Goal: Task Accomplishment & Management: Manage account settings

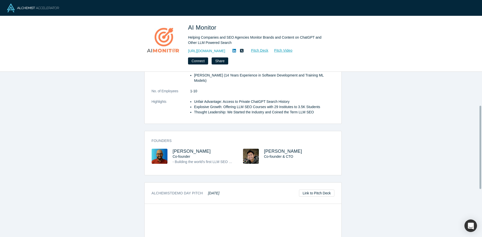
scroll to position [92, 0]
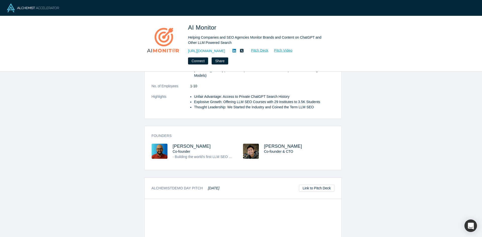
click at [235, 178] on div "Alchemist Demo Day Pitch Oct 2024 Link to Pitch Deck" at bounding box center [243, 188] width 197 height 21
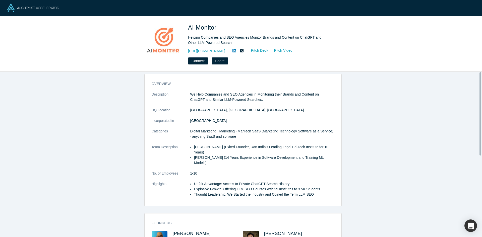
scroll to position [0, 0]
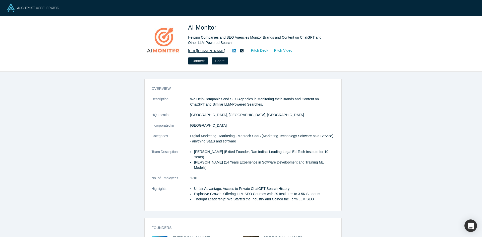
click at [219, 50] on link "[URL][DOMAIN_NAME]" at bounding box center [206, 50] width 37 height 5
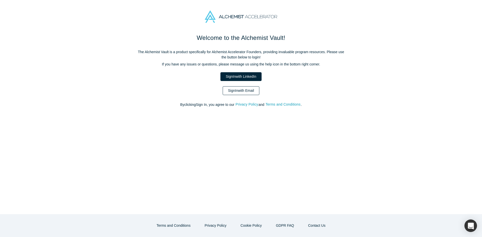
click at [240, 92] on link "Sign In with Email" at bounding box center [241, 90] width 37 height 9
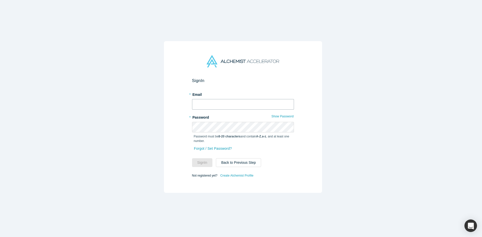
click at [223, 104] on input "text" at bounding box center [243, 104] width 102 height 11
type input "avinash@amto.ai"
click at [200, 163] on button "Sign In" at bounding box center [202, 162] width 21 height 9
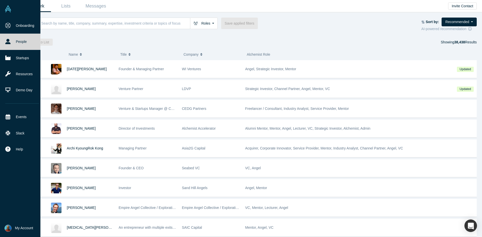
click at [19, 228] on span "My Account" at bounding box center [24, 228] width 18 height 5
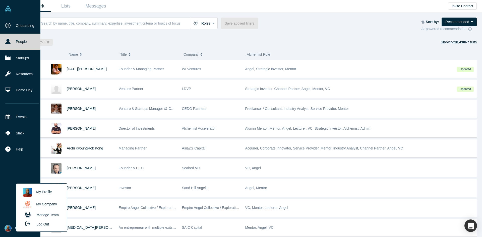
click at [44, 204] on link "My Company" at bounding box center [42, 205] width 42 height 12
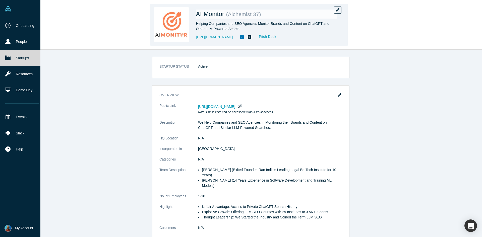
click at [173, 33] on img at bounding box center [171, 24] width 35 height 35
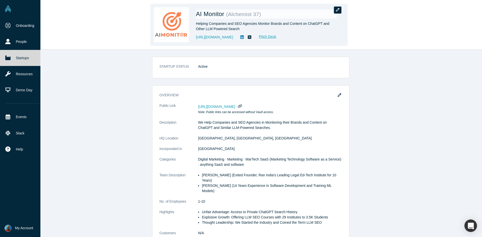
click at [336, 9] on button "button" at bounding box center [338, 10] width 8 height 7
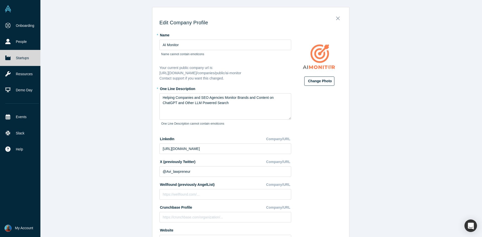
click at [318, 82] on button "Change Photo" at bounding box center [319, 81] width 30 height 9
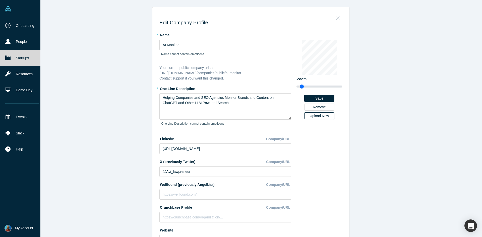
click at [316, 117] on div "Upload New" at bounding box center [319, 116] width 23 height 4
click at [0, 0] on input "Upload New" at bounding box center [0, 0] width 0 height 0
click at [319, 115] on div "Upload New" at bounding box center [319, 116] width 23 height 4
click at [0, 0] on input "Upload New" at bounding box center [0, 0] width 0 height 0
click at [80, 26] on div "Edit Company Profile * Name AI Monitor Name cannot contain emoticons Your curre…" at bounding box center [251, 120] width 470 height 241
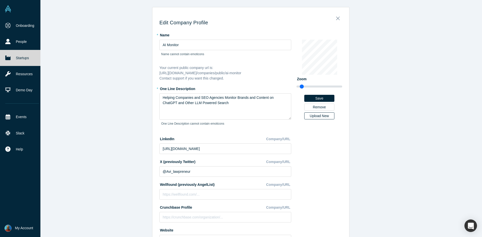
click at [321, 117] on div "Upload New" at bounding box center [319, 116] width 23 height 4
click at [0, 0] on input "Upload New" at bounding box center [0, 0] width 0 height 0
click at [320, 99] on button "Save" at bounding box center [319, 98] width 30 height 7
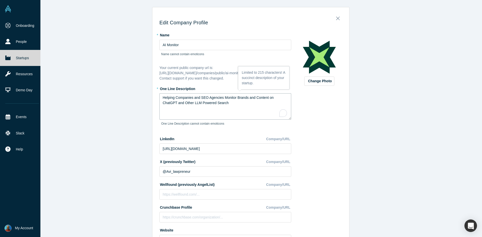
drag, startPoint x: 173, startPoint y: 103, endPoint x: 160, endPoint y: 97, distance: 14.7
click at [160, 97] on textarea "Helping Companies and SEO Agencies Monitor Brands and Content on ChatGPT and Ot…" at bounding box center [226, 106] width 132 height 26
click at [217, 107] on textarea "Helping Companies and SEO Agencies Monitor Brands and Content on ChatGPT and Ot…" at bounding box center [226, 106] width 132 height 26
drag, startPoint x: 214, startPoint y: 102, endPoint x: 174, endPoint y: 98, distance: 39.4
click at [174, 98] on textarea "Helping Companies and SEO Agencies Monitor Brands and Content on ChatGPT and Ot…" at bounding box center [226, 106] width 132 height 26
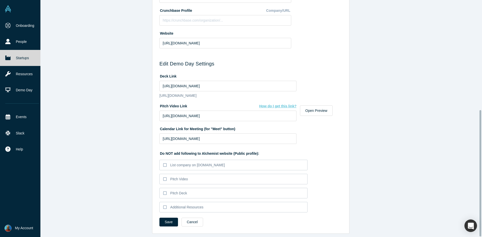
scroll to position [206, 0]
type textarea "Helping B2B SaaS companies dominate AI Search platforms such as ChatGPT, Google…"
click at [167, 162] on label "List company on AlchemistAccelerator.com" at bounding box center [234, 165] width 148 height 11
click at [0, 0] on input "List company on AlchemistAccelerator.com" at bounding box center [0, 0] width 0 height 0
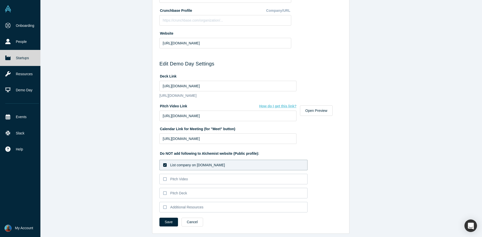
click at [163, 164] on icon at bounding box center [165, 166] width 4 height 4
click at [0, 0] on input "List company on AlchemistAccelerator.com" at bounding box center [0, 0] width 0 height 0
click at [182, 177] on div "Pitch Video" at bounding box center [179, 179] width 18 height 5
click at [0, 0] on input "Pitch Video" at bounding box center [0, 0] width 0 height 0
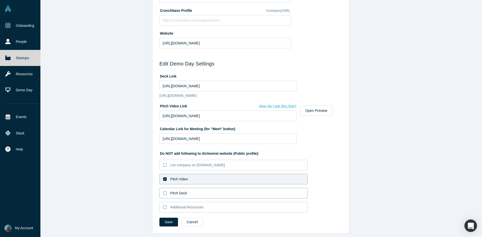
click at [179, 191] on div "Pitch Deck" at bounding box center [178, 193] width 17 height 5
click at [0, 0] on input "Pitch Deck" at bounding box center [0, 0] width 0 height 0
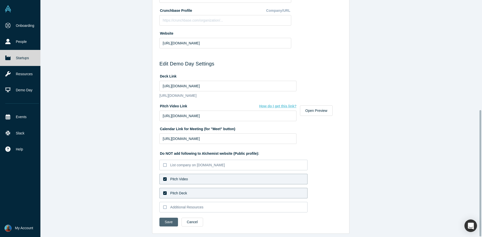
click at [165, 222] on button "Save" at bounding box center [169, 222] width 19 height 9
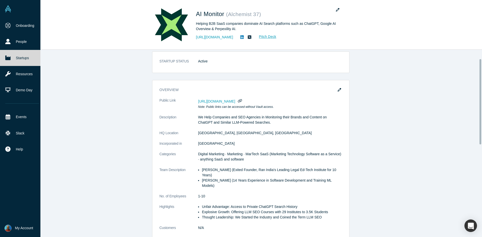
scroll to position [0, 0]
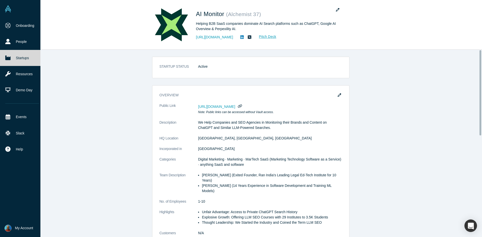
click at [291, 71] on dl "STARTUP STATUS Active" at bounding box center [251, 69] width 183 height 11
click at [290, 71] on dl "STARTUP STATUS Active" at bounding box center [251, 69] width 183 height 11
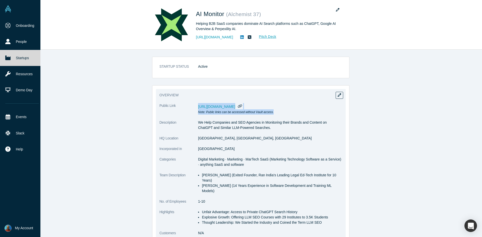
drag, startPoint x: 195, startPoint y: 113, endPoint x: 273, endPoint y: 110, distance: 77.2
click at [272, 110] on dl "Public Link https://vault.alchemistaccelerator.com/companies/public/ai-monitor …" at bounding box center [251, 172] width 183 height 138
click at [273, 110] on dd "https://vault.alchemistaccelerator.com/companies/public/ai-monitor Note: Public…" at bounding box center [270, 109] width 144 height 12
drag, startPoint x: 262, startPoint y: 112, endPoint x: 197, endPoint y: 114, distance: 64.8
click at [198, 114] on dd "https://vault.alchemistaccelerator.com/companies/public/ai-monitor Note: Public…" at bounding box center [270, 109] width 144 height 12
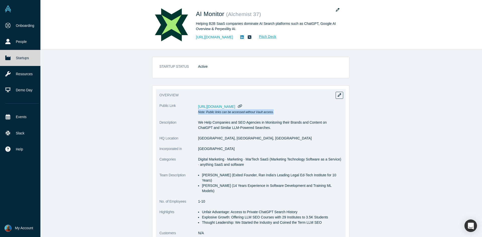
click at [198, 114] on em "Note: Public links can be accessed without Vault access." at bounding box center [236, 113] width 76 height 4
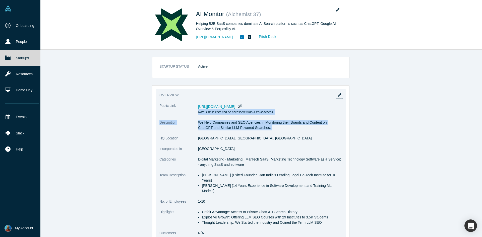
drag, startPoint x: 197, startPoint y: 114, endPoint x: 257, endPoint y: 128, distance: 61.6
click at [257, 128] on dl "Public Link https://vault.alchemistaccelerator.com/companies/public/ai-monitor …" at bounding box center [251, 172] width 183 height 138
click at [257, 128] on p "We Help Companies and SEO Agencies in Monitoring their Brands and Content on Ch…" at bounding box center [270, 125] width 144 height 11
drag, startPoint x: 244, startPoint y: 127, endPoint x: 191, endPoint y: 125, distance: 52.5
click at [191, 125] on dl "Public Link https://vault.alchemistaccelerator.com/companies/public/ai-monitor …" at bounding box center [251, 172] width 183 height 138
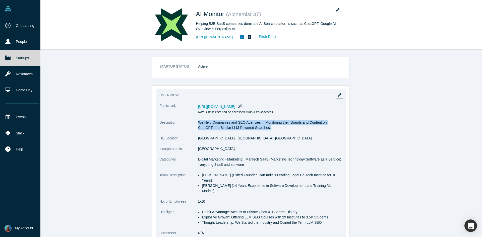
click at [191, 125] on dt "Description" at bounding box center [179, 128] width 39 height 16
drag, startPoint x: 201, startPoint y: 128, endPoint x: 226, endPoint y: 152, distance: 35.0
click at [226, 152] on dl "Public Link https://vault.alchemistaccelerator.com/companies/public/ai-monitor …" at bounding box center [251, 172] width 183 height 138
drag, startPoint x: 226, startPoint y: 152, endPoint x: 194, endPoint y: 128, distance: 40.3
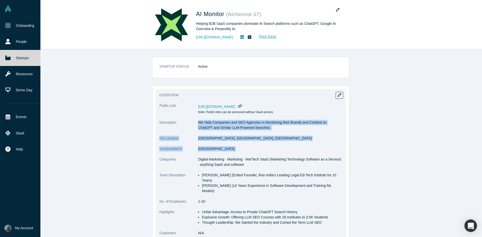
click at [194, 128] on dl "Public Link https://vault.alchemistaccelerator.com/companies/public/ai-monitor …" at bounding box center [251, 172] width 183 height 138
click at [194, 128] on dt "Description" at bounding box center [179, 128] width 39 height 16
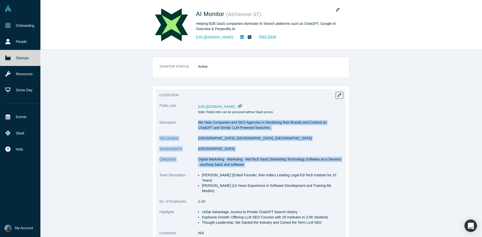
drag, startPoint x: 194, startPoint y: 128, endPoint x: 244, endPoint y: 164, distance: 61.3
click at [244, 164] on dl "Public Link https://vault.alchemistaccelerator.com/companies/public/ai-monitor …" at bounding box center [251, 172] width 183 height 138
click at [244, 164] on dd "Digital Marketing · Marketing · MarTech SaaS (Marketing Technology Software as …" at bounding box center [270, 162] width 144 height 11
drag, startPoint x: 212, startPoint y: 146, endPoint x: 191, endPoint y: 125, distance: 29.3
click at [191, 125] on dl "Public Link https://vault.alchemistaccelerator.com/companies/public/ai-monitor …" at bounding box center [251, 172] width 183 height 138
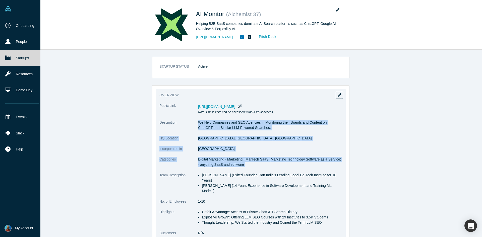
click at [191, 125] on dt "Description" at bounding box center [179, 128] width 39 height 16
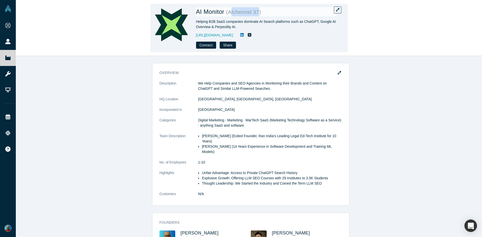
drag, startPoint x: 231, startPoint y: 12, endPoint x: 259, endPoint y: 12, distance: 28.1
click at [259, 12] on small "( Alchemist 37 )" at bounding box center [243, 12] width 35 height 6
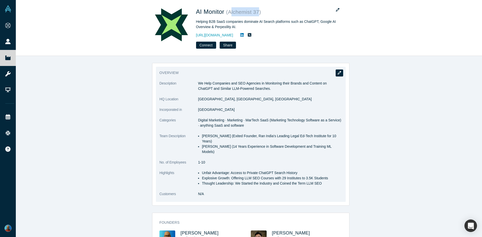
click at [336, 75] on button "button" at bounding box center [340, 73] width 8 height 7
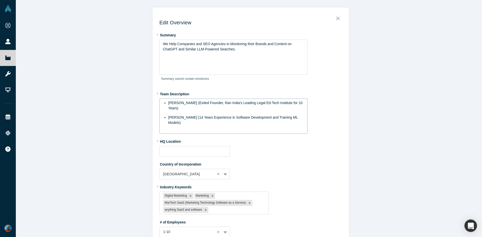
type input "[GEOGRAPHIC_DATA], [GEOGRAPHIC_DATA], [GEOGRAPHIC_DATA]"
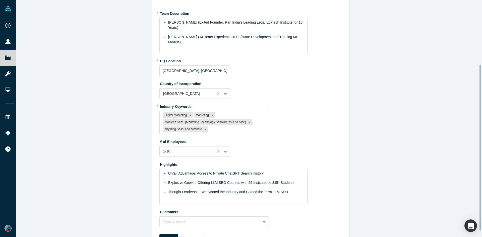
scroll to position [92, 0]
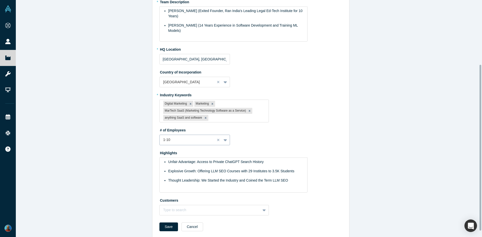
click at [215, 136] on div at bounding box center [222, 140] width 15 height 10
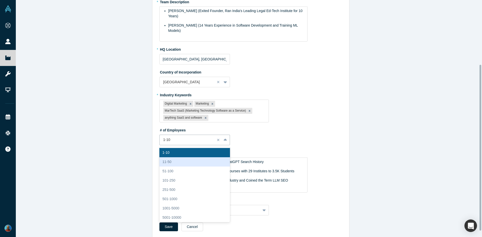
click at [186, 163] on div "11-50" at bounding box center [195, 161] width 71 height 9
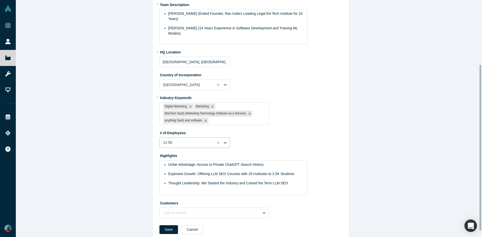
scroll to position [92, 0]
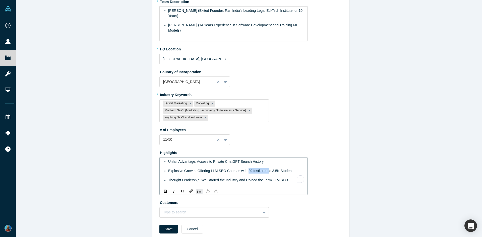
drag, startPoint x: 245, startPoint y: 172, endPoint x: 265, endPoint y: 173, distance: 19.8
click at [265, 173] on span "Explosive Growth: Offering LLM SEO Courses with 29 Institutes to 3.5K Students" at bounding box center [231, 171] width 126 height 4
drag, startPoint x: 268, startPoint y: 172, endPoint x: 272, endPoint y: 172, distance: 4.3
click at [272, 172] on span "Explosive Growth: Offering LLM SEO Courses with 29 Institutes to 3.5K Students" at bounding box center [231, 171] width 126 height 4
click at [168, 229] on button "Save" at bounding box center [169, 229] width 19 height 9
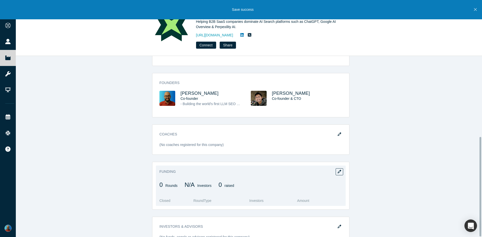
scroll to position [147, 0]
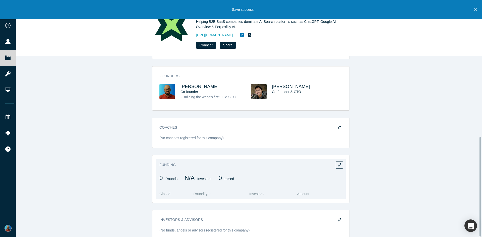
drag, startPoint x: 156, startPoint y: 164, endPoint x: 256, endPoint y: 166, distance: 100.0
click at [256, 166] on div "Funding 0 Rounds N/A Investors 0 raised Closed Round Type Investors Amount" at bounding box center [251, 179] width 190 height 40
click at [256, 173] on div "0 Rounds N/A Investors 0 raised" at bounding box center [251, 181] width 183 height 16
drag, startPoint x: 198, startPoint y: 166, endPoint x: 162, endPoint y: 168, distance: 36.0
click at [162, 173] on div "0 Rounds N/A Investors 0 raised" at bounding box center [251, 181] width 183 height 16
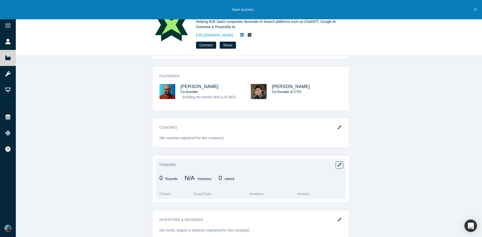
click at [162, 175] on div "0 Rounds" at bounding box center [169, 180] width 18 height 11
drag, startPoint x: 162, startPoint y: 168, endPoint x: 235, endPoint y: 168, distance: 72.8
click at [235, 173] on div "0 Rounds N/A Investors 0 raised" at bounding box center [251, 181] width 183 height 16
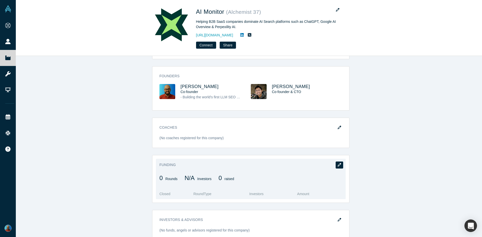
click at [338, 163] on icon "button" at bounding box center [340, 165] width 4 height 4
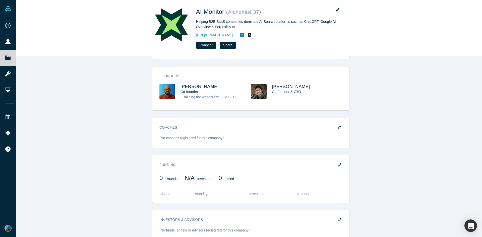
scroll to position [0, 0]
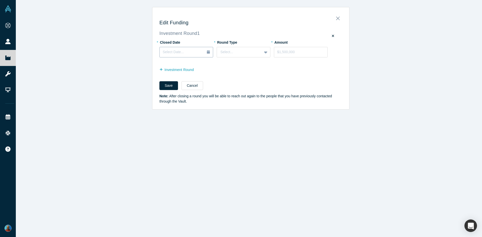
click at [209, 54] on button "Select Date..." at bounding box center [187, 52] width 54 height 11
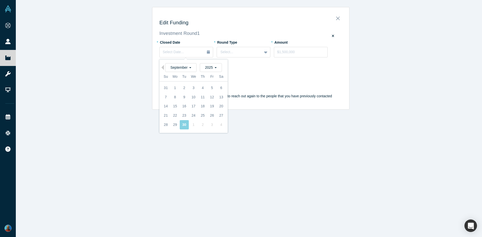
click at [256, 78] on form "Investment Round 1 * Closed Date Select Date... Previous Month September 2025 S…" at bounding box center [251, 67] width 183 height 73
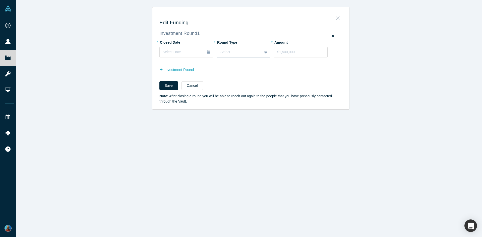
click at [262, 48] on div at bounding box center [266, 52] width 8 height 9
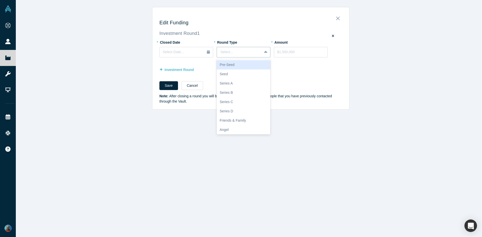
click at [238, 65] on div "Pre-Seed" at bounding box center [244, 64] width 54 height 9
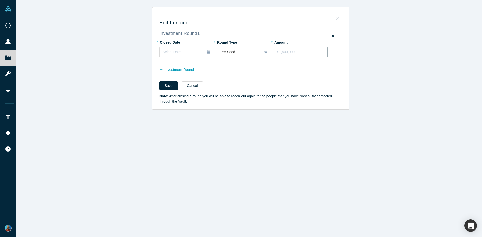
click at [287, 48] on input "tel" at bounding box center [301, 52] width 54 height 11
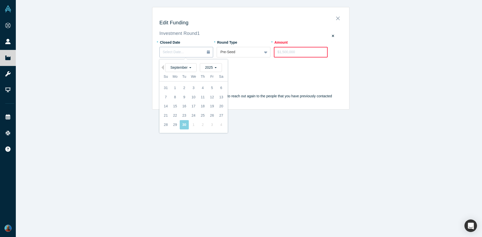
click at [185, 53] on div "Select Date..." at bounding box center [186, 52] width 47 height 6
click at [184, 124] on div "30" at bounding box center [184, 124] width 9 height 9
click at [196, 51] on div "Sep 30, 2025" at bounding box center [186, 51] width 47 height 5
click at [162, 67] on button "Previous Month" at bounding box center [161, 67] width 5 height 5
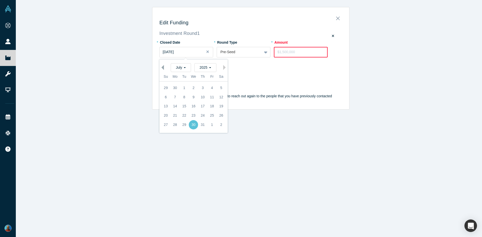
click at [162, 67] on button "Previous Month" at bounding box center [161, 67] width 5 height 5
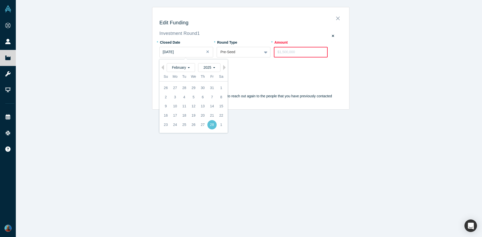
click at [259, 70] on div "Investment Round" at bounding box center [251, 70] width 183 height 8
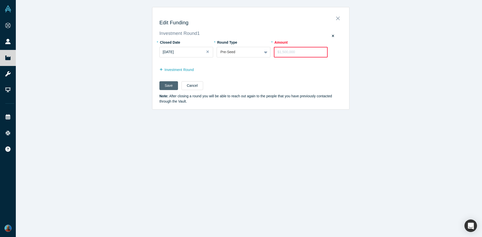
click at [165, 86] on button "Save" at bounding box center [169, 85] width 19 height 9
click at [340, 18] on button "Close" at bounding box center [338, 17] width 11 height 7
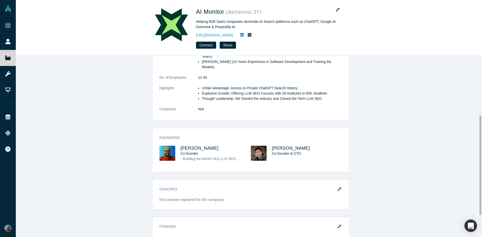
scroll to position [147, 0]
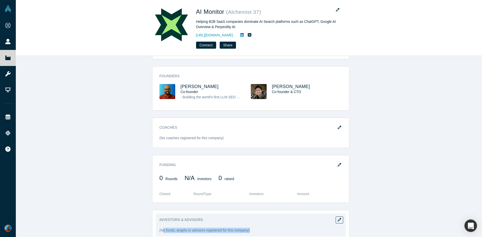
drag, startPoint x: 161, startPoint y: 221, endPoint x: 254, endPoint y: 217, distance: 93.1
click at [254, 217] on div "Investors & Advisors (No funds, angels or advisors registered for this company)" at bounding box center [251, 225] width 190 height 23
click at [246, 216] on div "Investors & Advisors (No funds, angels or advisors registered for this company)" at bounding box center [251, 225] width 190 height 23
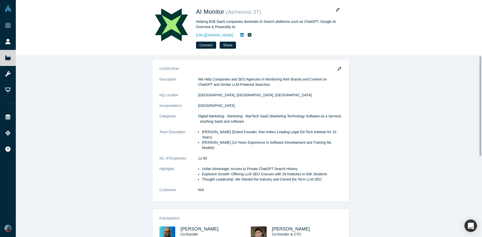
scroll to position [0, 0]
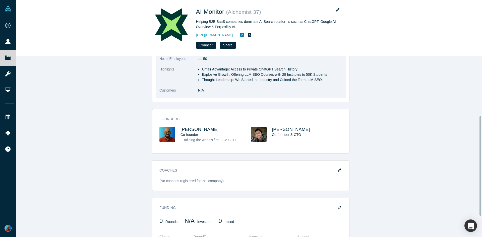
scroll to position [109, 0]
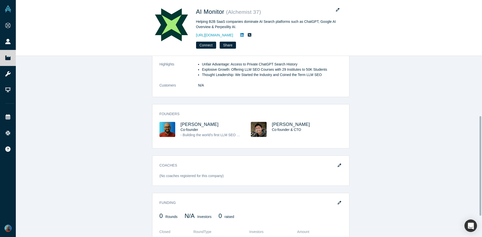
click at [231, 108] on div "Founders [PERSON_NAME] Co-founder - Building the world's first LLM SEO Tool. We…" at bounding box center [250, 128] width 197 height 40
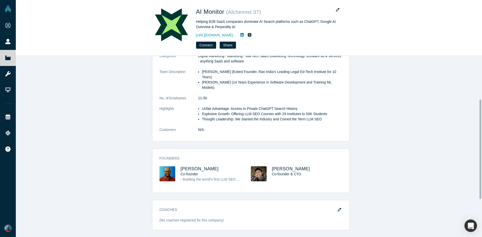
scroll to position [59, 0]
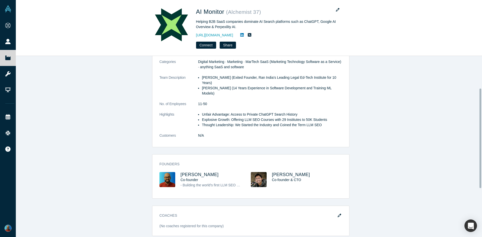
click at [212, 172] on h3 "[PERSON_NAME]" at bounding box center [211, 174] width 61 height 5
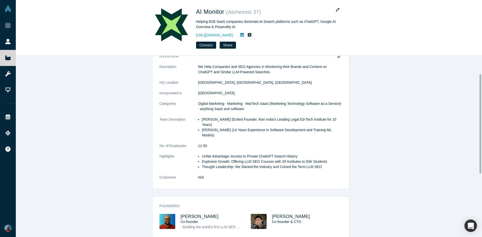
scroll to position [8, 0]
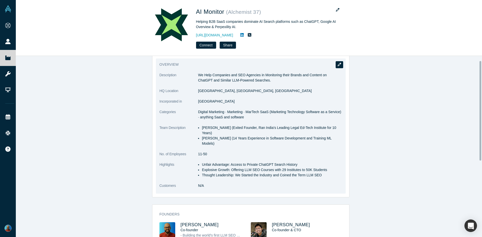
click at [339, 66] on button "button" at bounding box center [340, 64] width 8 height 7
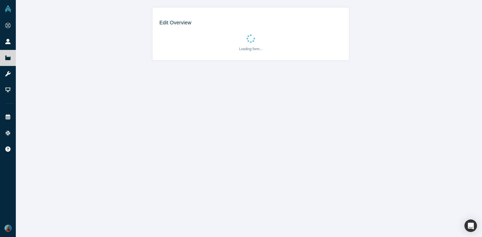
scroll to position [0, 0]
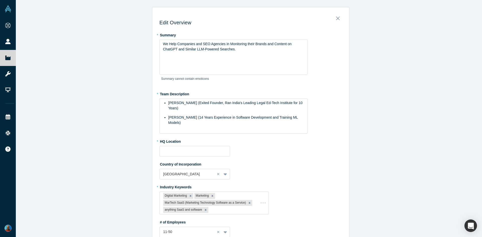
type input "[GEOGRAPHIC_DATA], [GEOGRAPHIC_DATA], [GEOGRAPHIC_DATA]"
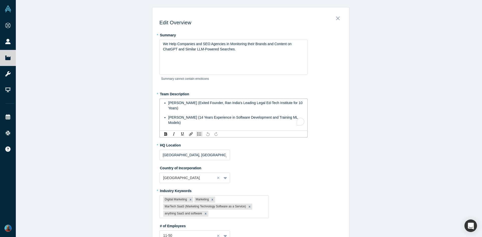
drag, startPoint x: 207, startPoint y: 125, endPoint x: 159, endPoint y: 102, distance: 53.1
click at [160, 102] on div "[PERSON_NAME] (Exited Founder, Ran India's Leading Legal Ed-Tech Institute for …" at bounding box center [234, 115] width 148 height 32
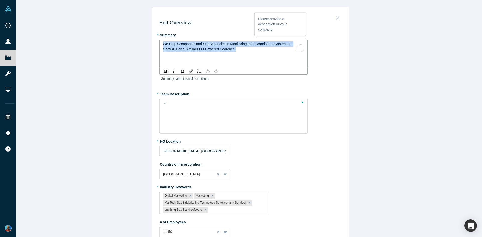
drag, startPoint x: 245, startPoint y: 52, endPoint x: 158, endPoint y: 40, distance: 87.7
click at [160, 40] on div "We Help Companies and SEO Agencies in Monitoring their Brands and Content on Ch…" at bounding box center [234, 54] width 148 height 28
